Goal: Communication & Community: Answer question/provide support

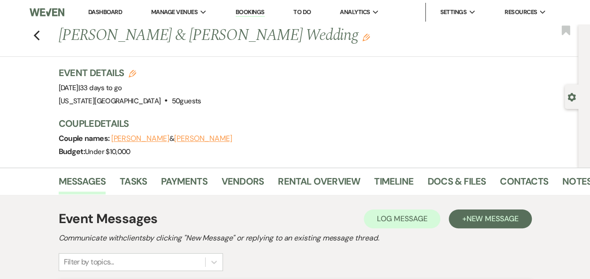
click at [110, 14] on link "Dashboard" at bounding box center [105, 12] width 34 height 8
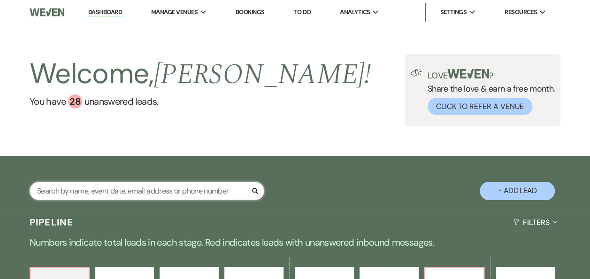
click at [141, 194] on input "text" at bounding box center [147, 191] width 235 height 18
click at [141, 194] on input "joann" at bounding box center [147, 191] width 235 height 18
type input "joann"
click at [340, 75] on div "Welcome, Erin ! You have 28 unanswered lead s . Love ? Share the love & earn a …" at bounding box center [295, 90] width 590 height 72
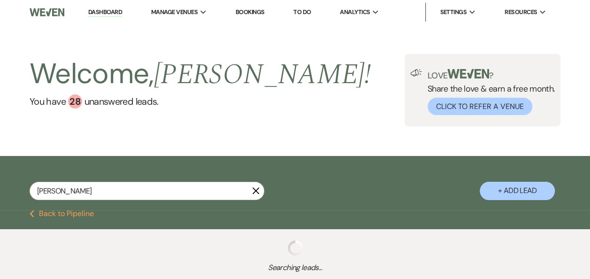
select select "4"
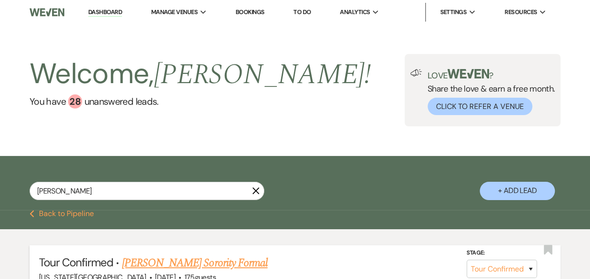
click at [207, 263] on link "Joann Torres's Sorority Formal" at bounding box center [195, 263] width 146 height 17
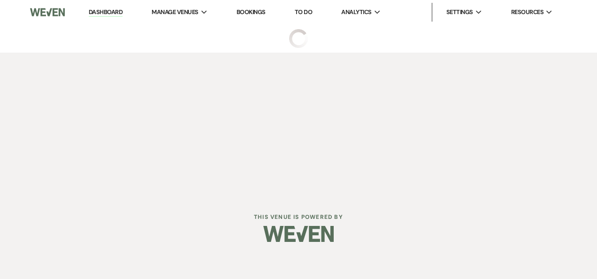
select select "4"
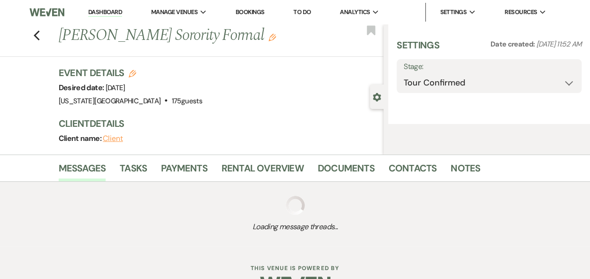
select select "22"
select select "13"
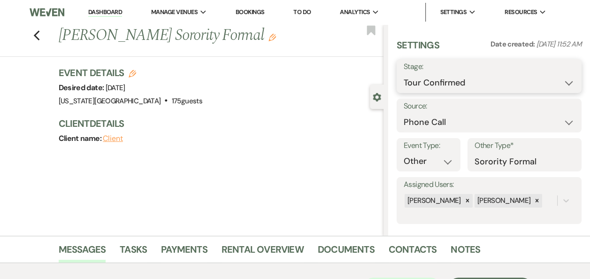
click at [562, 85] on select "Inquiry Follow Up Tour Requested Tour Confirmed Toured Proposal Sent Booked Lost" at bounding box center [489, 83] width 171 height 18
select select "6"
click at [404, 74] on select "Inquiry Follow Up Tour Requested Tour Confirmed Toured Proposal Sent Booked Lost" at bounding box center [489, 83] width 171 height 18
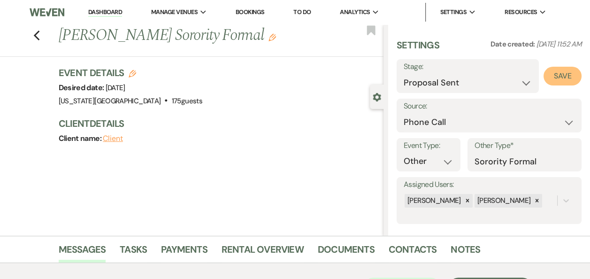
click at [558, 78] on button "Save" at bounding box center [563, 76] width 38 height 19
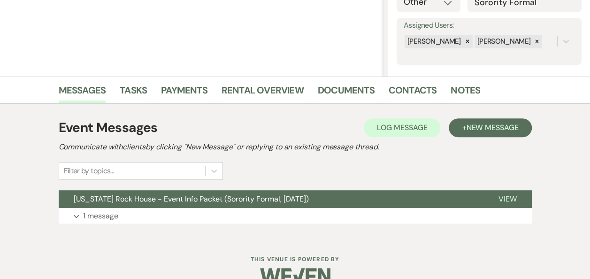
scroll to position [178, 0]
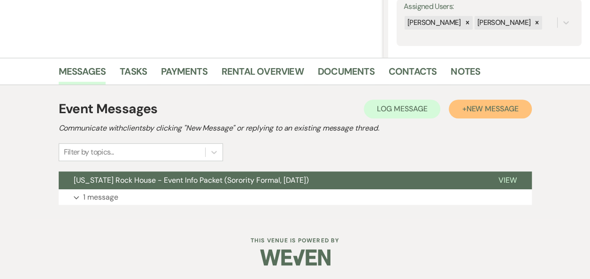
click at [481, 108] on span "New Message" at bounding box center [492, 109] width 52 height 10
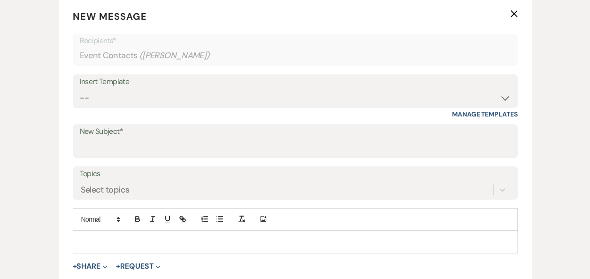
scroll to position [376, 0]
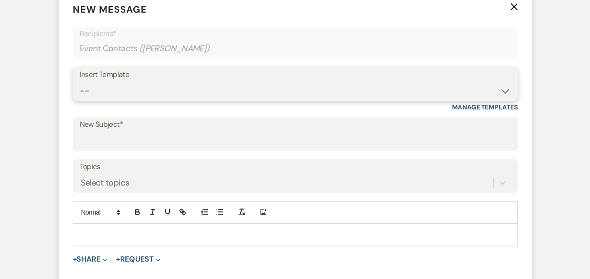
click at [504, 92] on select "-- Weven Planning Portal Introduction (Booked Events) Follow Up Booking Procedu…" at bounding box center [295, 91] width 431 height 18
select select "700"
click at [80, 82] on select "-- Weven Planning Portal Introduction (Booked Events) Follow Up Booking Procedu…" at bounding box center [295, 91] width 431 height 18
type input "Texas Rock House - Questions for Invoice & Contract"
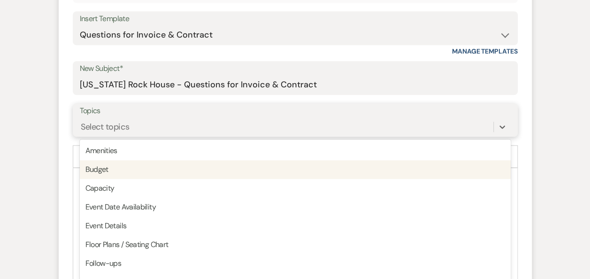
click at [345, 136] on div "option Budget focused, 2 of 20. 20 results available. Use Up and Down to choose…" at bounding box center [295, 127] width 431 height 18
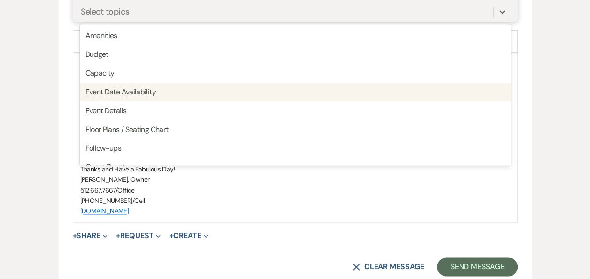
scroll to position [565, 0]
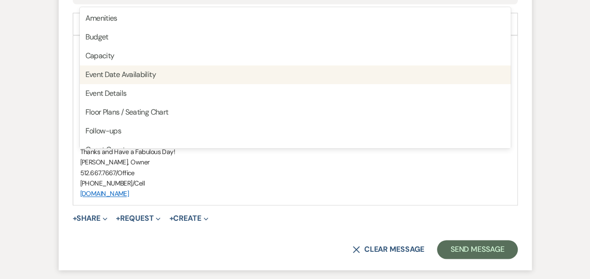
click at [325, 179] on p "[PHONE_NUMBER]/Cell" at bounding box center [295, 183] width 430 height 10
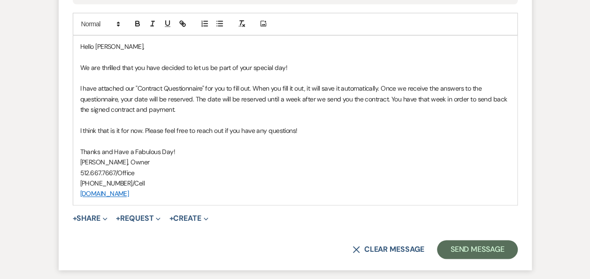
click at [133, 46] on p "Hello Joann," at bounding box center [295, 46] width 430 height 10
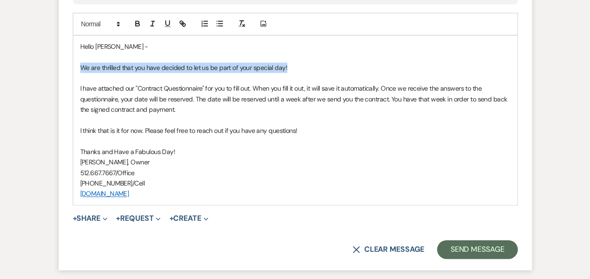
drag, startPoint x: 305, startPoint y: 66, endPoint x: 78, endPoint y: 65, distance: 227.3
click at [78, 65] on div "Hello Joann - We are thrilled that you have decided to let us be part of your s…" at bounding box center [295, 120] width 444 height 169
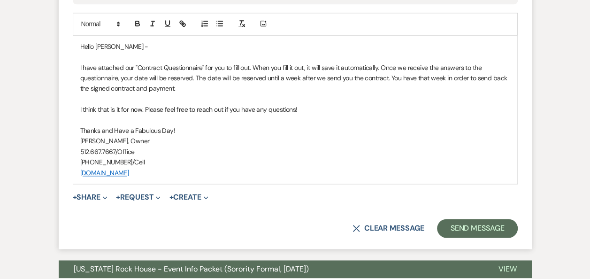
click at [79, 57] on div "Hello Joann - I have attached our "Contract Questionnaire" for you to fill out.…" at bounding box center [295, 110] width 444 height 148
click at [254, 63] on p "I have attached our "Contract Questionnaire" for you to fill out. When you fill…" at bounding box center [295, 77] width 430 height 31
click at [380, 67] on p "I have attached our "Contract Questionnaire" for you to fill out. When you fill…" at bounding box center [295, 77] width 430 height 31
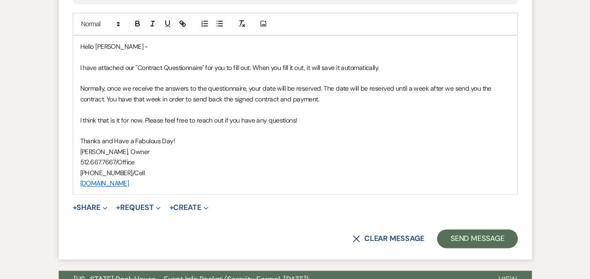
click at [329, 102] on p "Normally, once we receive the answers to the questionnaire, your date will be r…" at bounding box center [295, 93] width 430 height 21
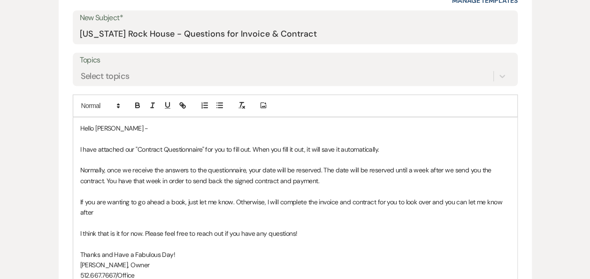
scroll to position [493, 0]
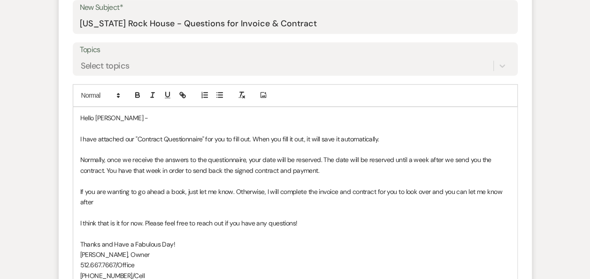
click at [342, 171] on p "Normally, once we receive the answers to the questionnaire, your date will be r…" at bounding box center [295, 165] width 430 height 21
click at [98, 200] on p "If you are wanting to go ahead a book, just let me know. Otherwise, I will comp…" at bounding box center [295, 196] width 430 height 21
click at [501, 187] on p "If you are wanting to go ahead a book, just let me know. Otherwise, I will comp…" at bounding box center [295, 196] width 430 height 21
click at [148, 205] on p "If you are wanting to go ahead a book, just let me know. Otherwise, I will comp…" at bounding box center [295, 196] width 430 height 21
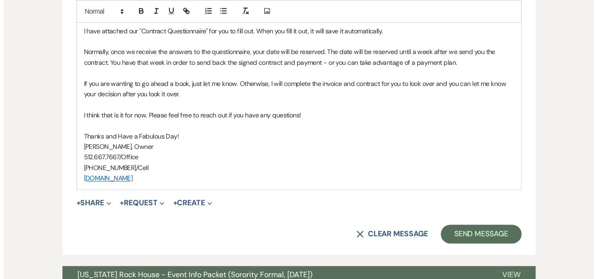
scroll to position [604, 0]
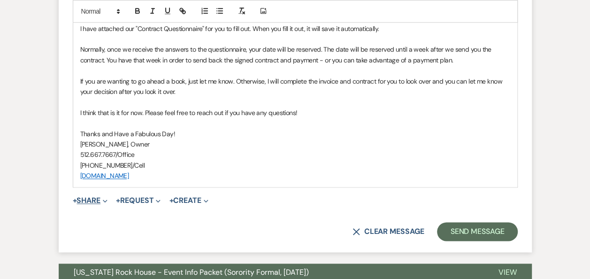
click at [96, 197] on button "+ Share Expand" at bounding box center [90, 201] width 35 height 8
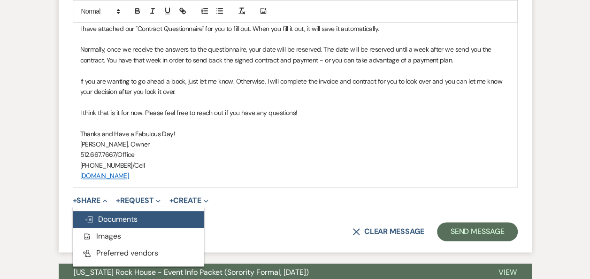
click at [120, 218] on span "Doc Upload Documents" at bounding box center [111, 219] width 54 height 10
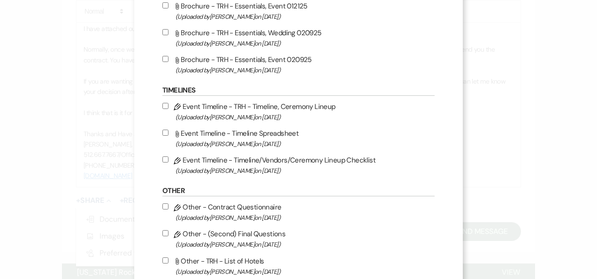
scroll to position [351, 0]
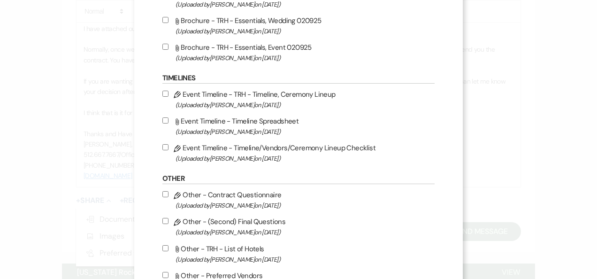
click at [163, 194] on input "Pencil Other - Contract Questionnaire (Uploaded by Erin Abel on Jul 25th, 2022 )" at bounding box center [166, 194] width 6 height 6
checkbox input "true"
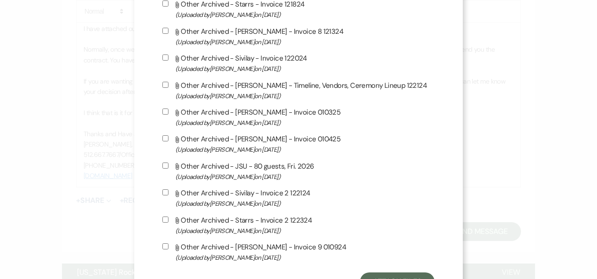
scroll to position [843, 0]
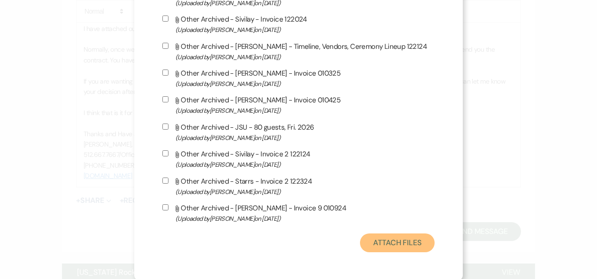
click at [408, 243] on button "Attach Files" at bounding box center [397, 242] width 75 height 19
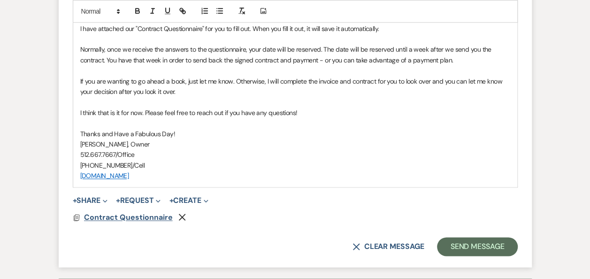
click at [139, 217] on span "Contract Questionnaire" at bounding box center [128, 217] width 89 height 10
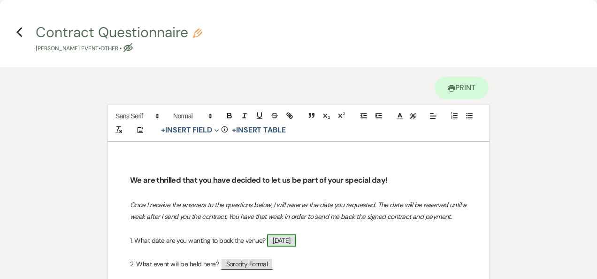
click at [275, 238] on span "11/14/2025" at bounding box center [281, 240] width 29 height 12
select select "smartCustomField"
select select "{{eventDate}}"
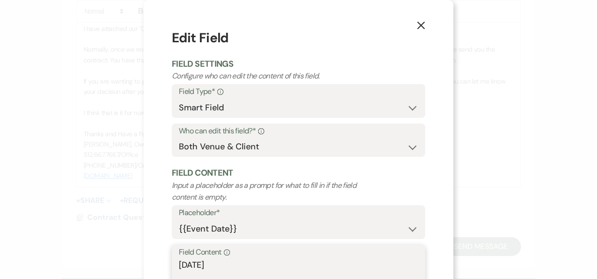
click at [179, 265] on textarea "11/14/2025" at bounding box center [299, 282] width 240 height 47
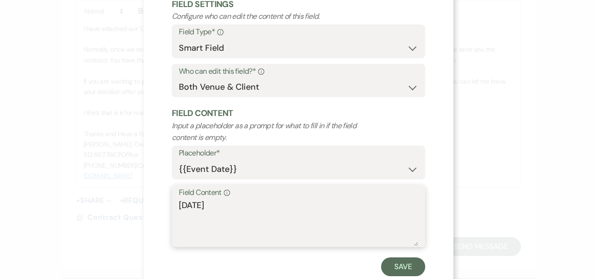
scroll to position [75, 0]
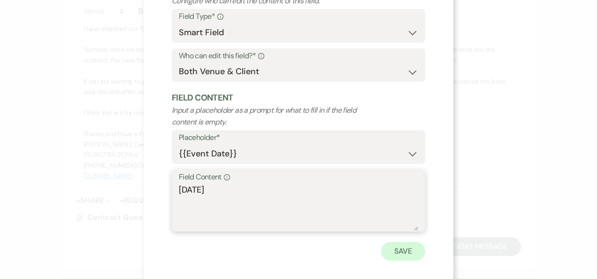
type textarea "Fri. 11/14/2025"
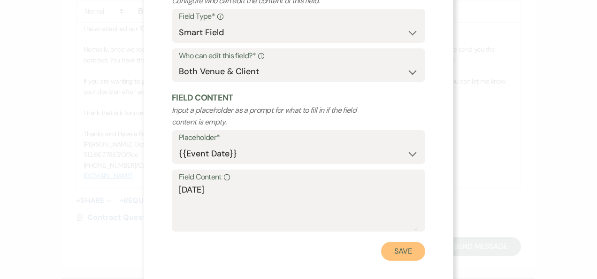
click at [400, 250] on button "Save" at bounding box center [403, 251] width 44 height 19
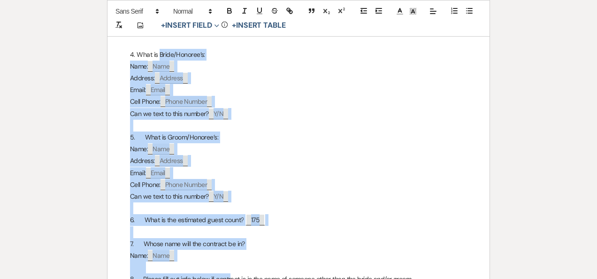
scroll to position [330, 0]
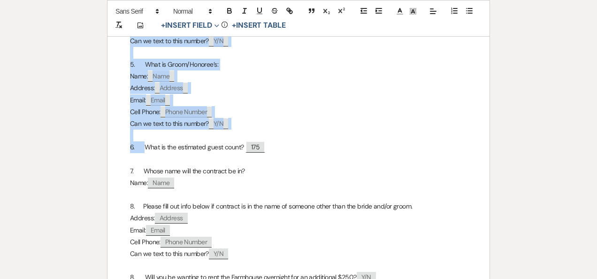
drag, startPoint x: 158, startPoint y: 119, endPoint x: 145, endPoint y: 143, distance: 27.1
click at [145, 143] on div "We are thrilled that you have decided to let us be part of your special day! On…" at bounding box center [299, 147] width 382 height 670
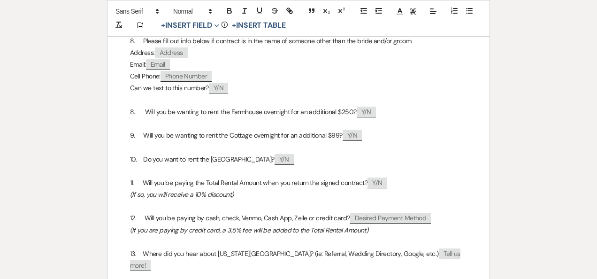
scroll to position [164, 0]
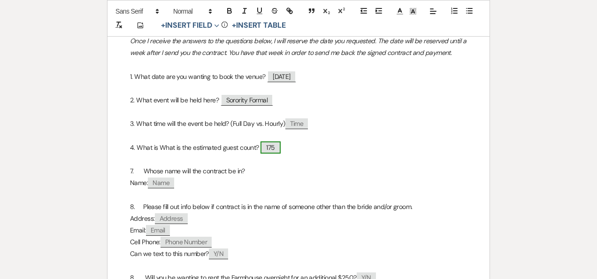
click at [280, 145] on span "175" at bounding box center [271, 147] width 20 height 12
select select "smartCustomField"
select select "{{guestCount}}"
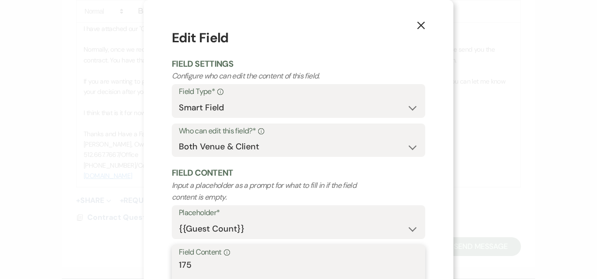
click at [210, 268] on textarea "175" at bounding box center [299, 282] width 240 height 47
type textarea "1"
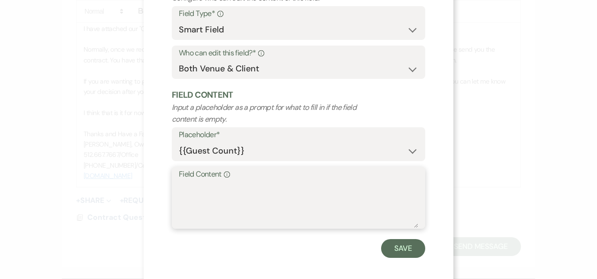
scroll to position [85, 0]
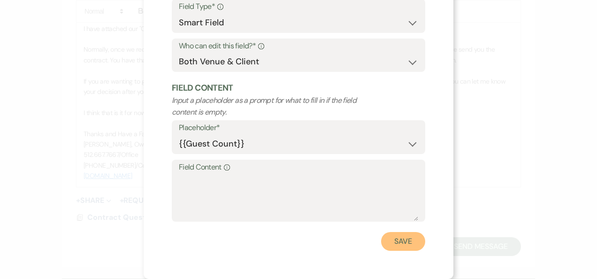
click at [401, 244] on button "Save" at bounding box center [403, 241] width 44 height 19
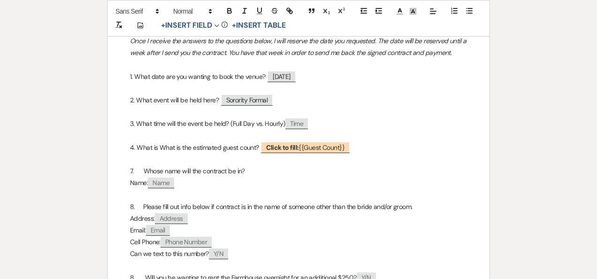
click at [132, 171] on p "7. Whose name will the contract be in?" at bounding box center [298, 171] width 337 height 12
drag, startPoint x: 143, startPoint y: 192, endPoint x: 143, endPoint y: 214, distance: 22.5
click at [143, 214] on div "We are thrilled that you have decided to let us be part of your special day! On…" at bounding box center [299, 230] width 382 height 504
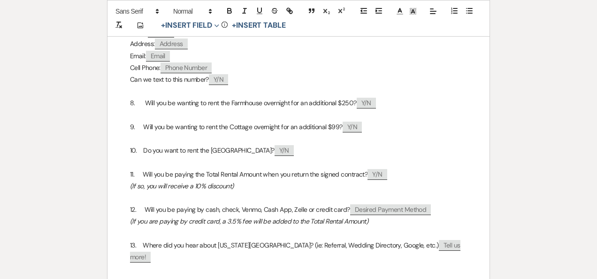
scroll to position [316, 0]
click at [133, 99] on p "8. Will you be wanting to rent the Farmhouse overnight for an additional $250? …" at bounding box center [298, 102] width 337 height 12
click at [132, 122] on p "9. Will you be wanting to rent the Cottage overnight for an additional $99? ﻿ Y…" at bounding box center [298, 126] width 337 height 12
click at [134, 147] on p "10. Do you want to rent the Ranch Building? ﻿ Y/N ﻿" at bounding box center [298, 150] width 337 height 12
click at [133, 173] on p "11. Will you be paying the Total Rental Amount when you return the signed contr…" at bounding box center [298, 174] width 337 height 12
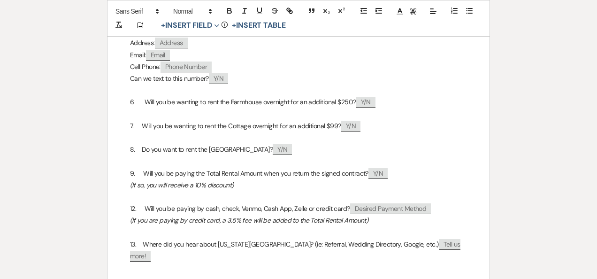
click at [133, 208] on p "12. Will you be paying by cash, check, Venmo, Cash App, Zelle or credit card? ﻿…" at bounding box center [298, 209] width 337 height 12
click at [131, 245] on p "13. Where did you hear about Texas Rock House? (ie: Referral, Wedding Directory…" at bounding box center [298, 250] width 337 height 23
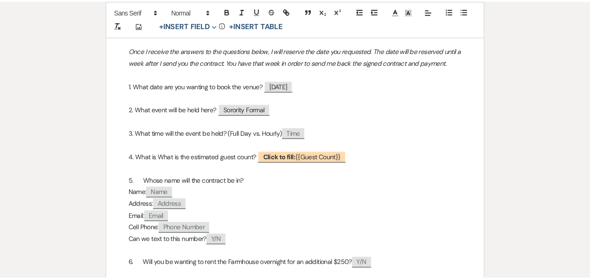
scroll to position [0, 0]
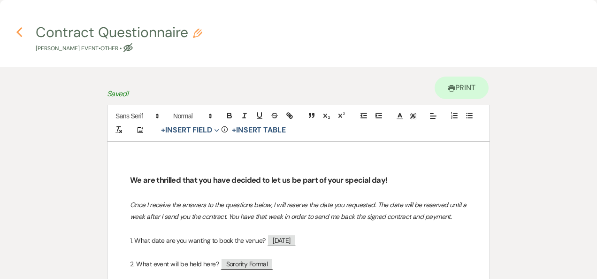
click at [17, 31] on use "button" at bounding box center [19, 32] width 6 height 10
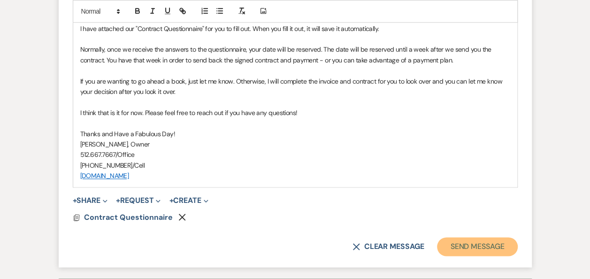
click at [479, 241] on button "Send Message" at bounding box center [477, 246] width 80 height 19
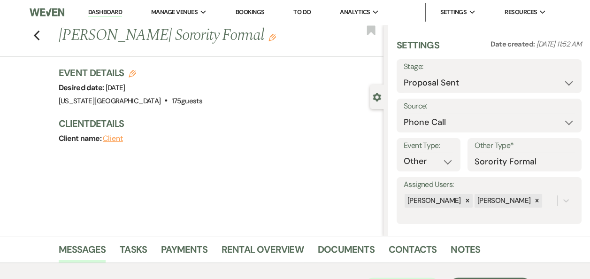
click at [106, 11] on link "Dashboard" at bounding box center [105, 12] width 34 height 9
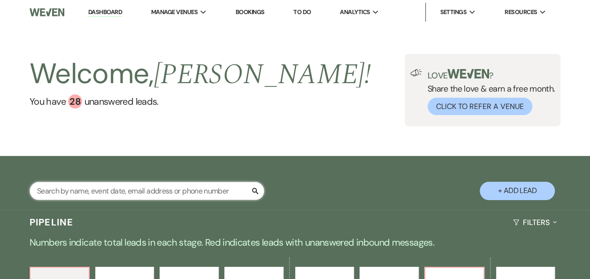
click at [158, 190] on input "text" at bounding box center [147, 191] width 235 height 18
type input "martinez"
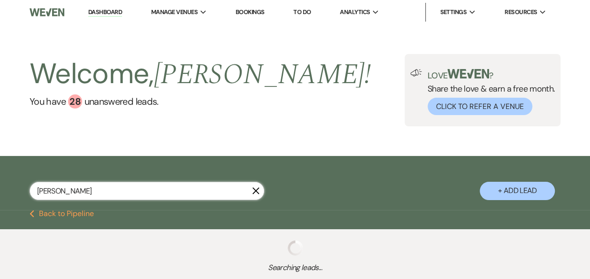
select select "6"
select select "8"
select select "4"
select select "5"
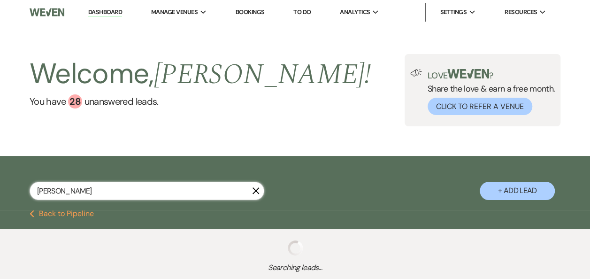
select select "5"
select select "8"
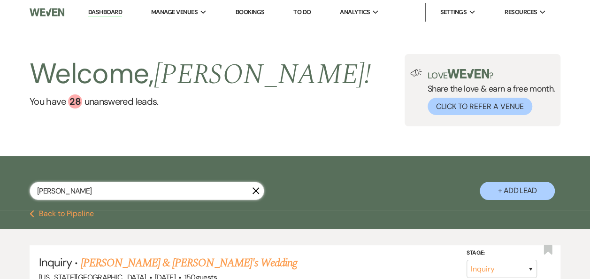
select select "6"
select select "8"
select select "4"
select select "5"
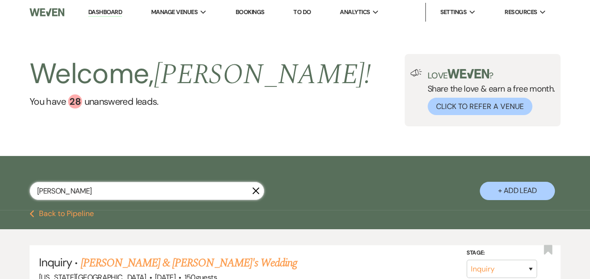
select select "5"
select select "8"
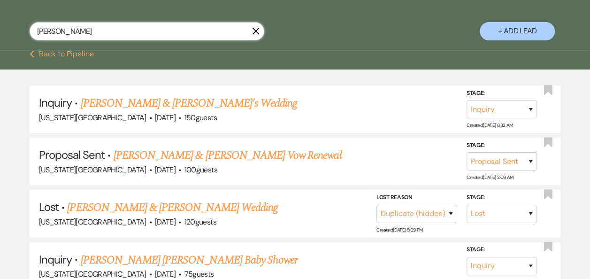
scroll to position [175, 0]
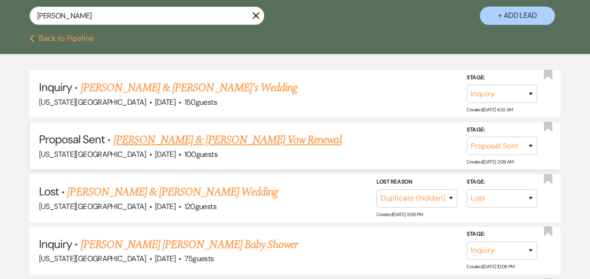
click at [304, 141] on link "Nicholas Martinez & Jennalei Martinez's Vow Renewal" at bounding box center [228, 140] width 228 height 17
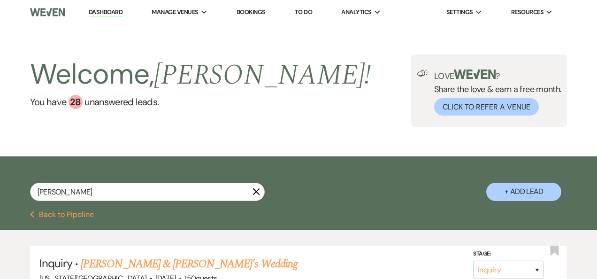
select select "6"
select select "5"
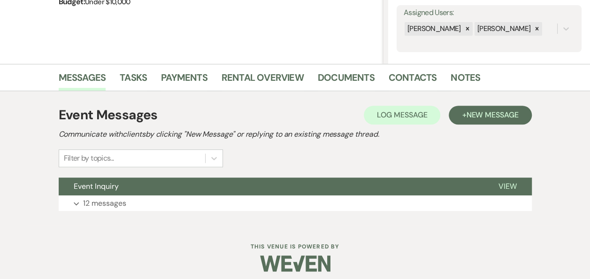
scroll to position [177, 0]
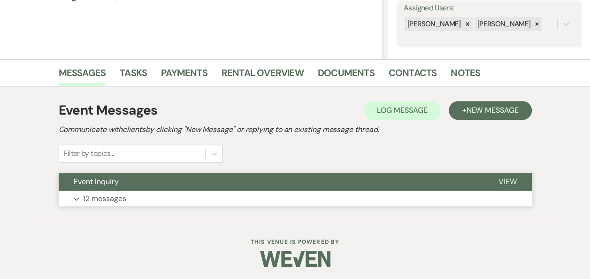
click at [506, 183] on span "View" at bounding box center [508, 182] width 18 height 10
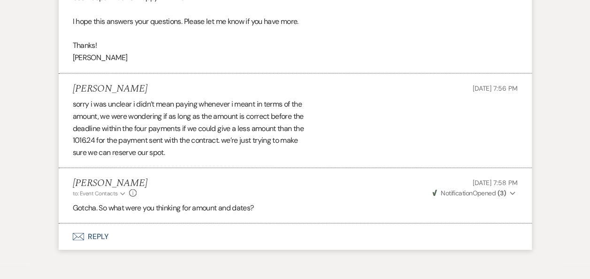
scroll to position [2747, 0]
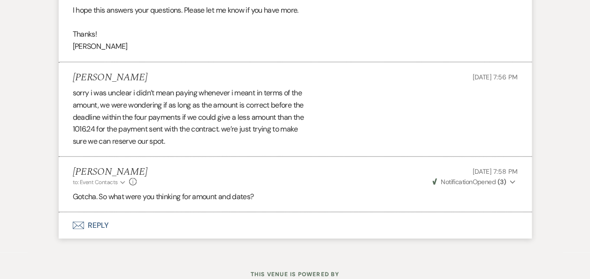
click at [99, 235] on button "Envelope Reply" at bounding box center [295, 225] width 473 height 26
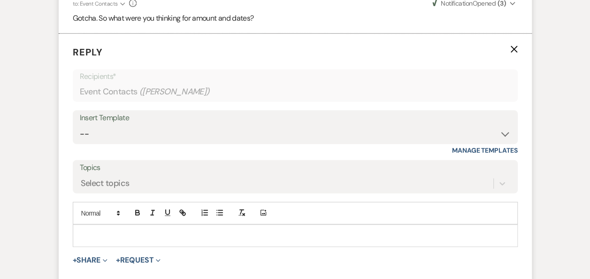
scroll to position [2954, 0]
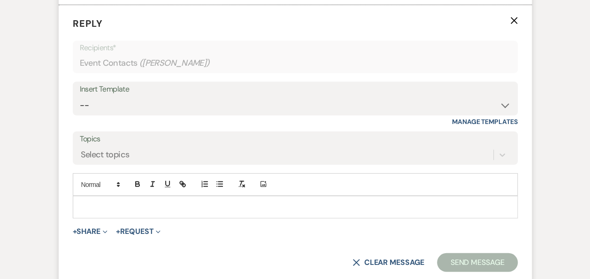
click at [224, 211] on p at bounding box center [295, 207] width 430 height 10
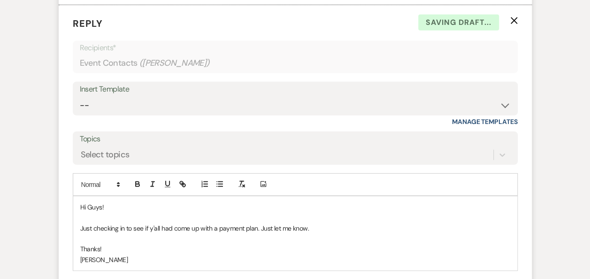
scroll to position [3074, 0]
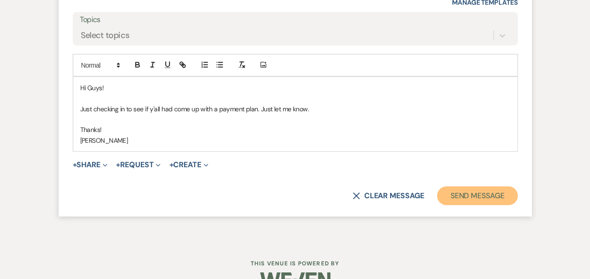
click at [472, 205] on button "Send Message" at bounding box center [477, 195] width 80 height 19
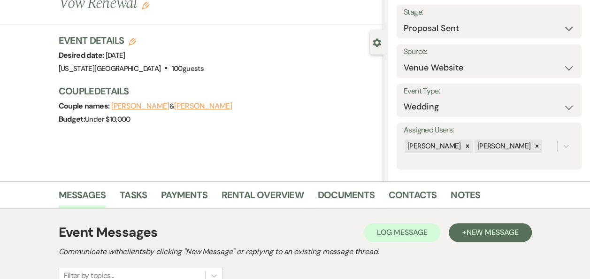
scroll to position [0, 0]
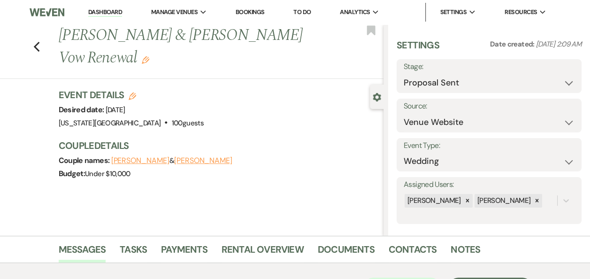
click at [105, 10] on link "Dashboard" at bounding box center [105, 12] width 34 height 9
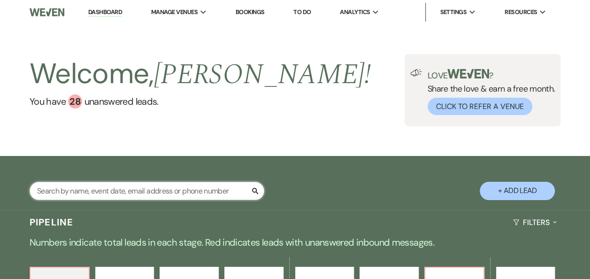
click at [114, 191] on input "text" at bounding box center [147, 191] width 235 height 18
type input "monique"
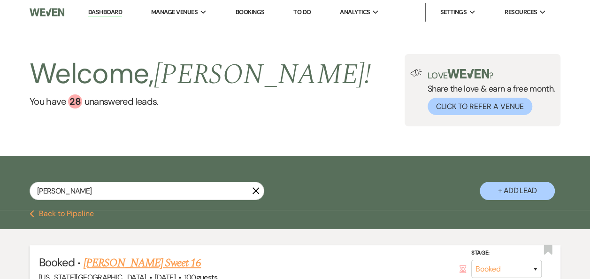
click at [170, 266] on link "Monique Johnson's Sweet 16" at bounding box center [142, 263] width 118 height 17
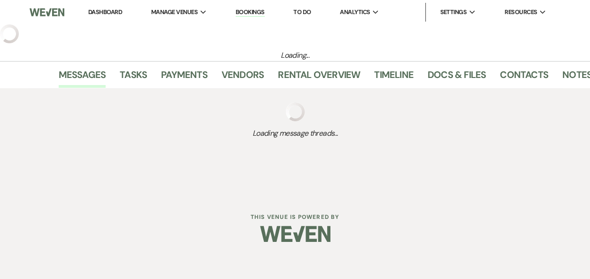
select select "5"
select select "13"
